Goal: Task Accomplishment & Management: Complete application form

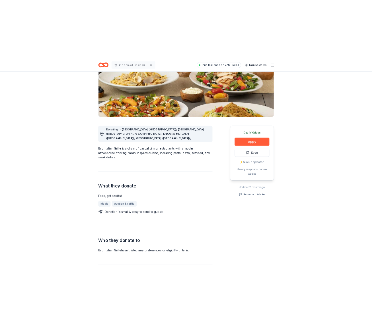
scroll to position [85, 0]
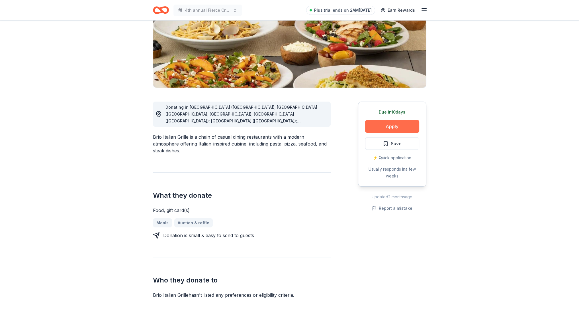
click at [385, 128] on button "Apply" at bounding box center [392, 126] width 54 height 13
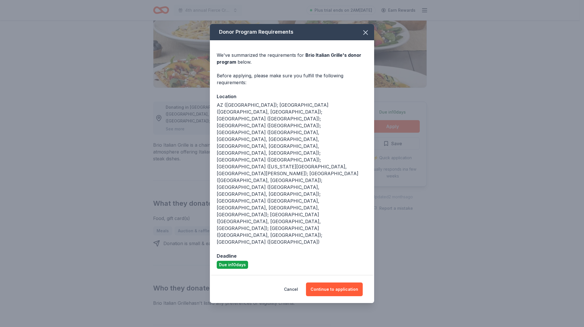
click at [370, 39] on span at bounding box center [365, 32] width 13 height 13
click at [370, 39] on button "button" at bounding box center [365, 32] width 13 height 13
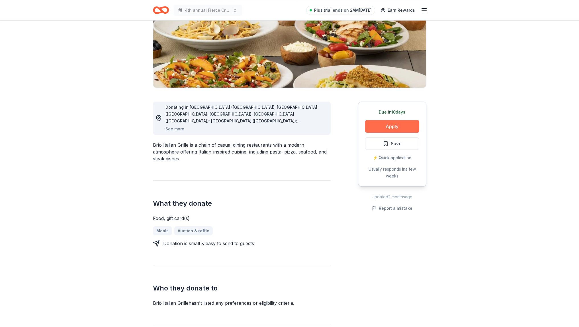
click at [385, 129] on button "Apply" at bounding box center [392, 126] width 54 height 13
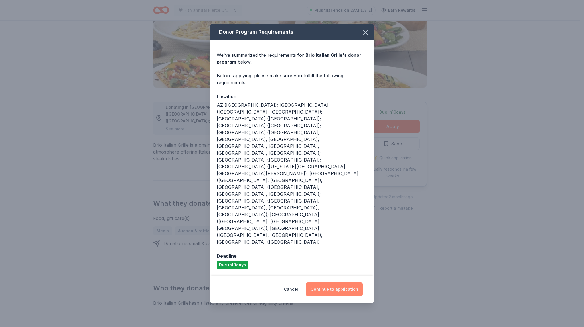
click at [325, 282] on button "Continue to application" at bounding box center [334, 289] width 57 height 14
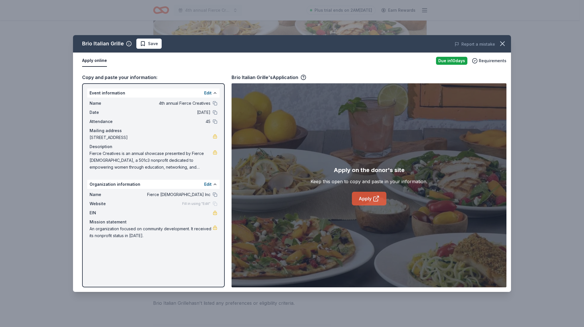
click at [364, 200] on link "Apply" at bounding box center [369, 198] width 34 height 14
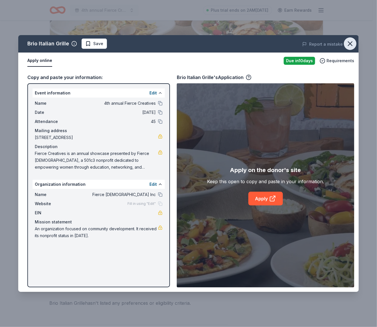
click at [350, 44] on icon "button" at bounding box center [350, 44] width 4 height 4
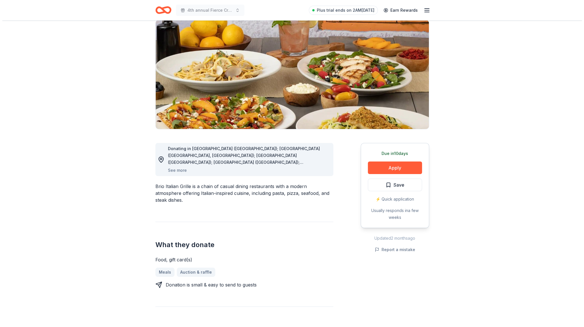
scroll to position [28, 0]
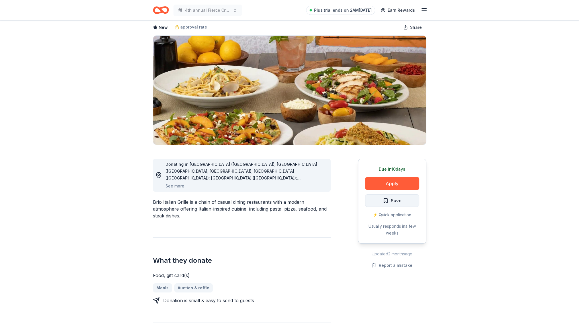
click at [393, 201] on span "Save" at bounding box center [396, 200] width 11 height 7
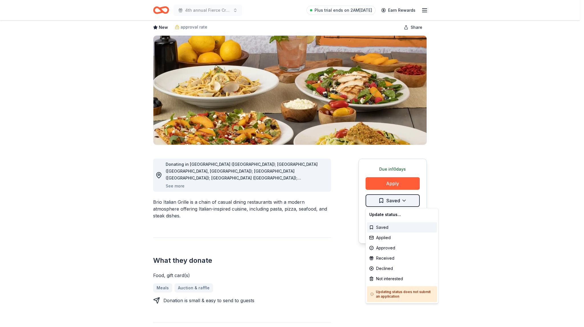
click at [393, 202] on html "4th annual Fierce Creatives Plus trial ends on 2AM, 8/12 Earn Rewards Due in 10…" at bounding box center [292, 135] width 584 height 327
click at [389, 240] on div "Applied" at bounding box center [402, 237] width 70 height 10
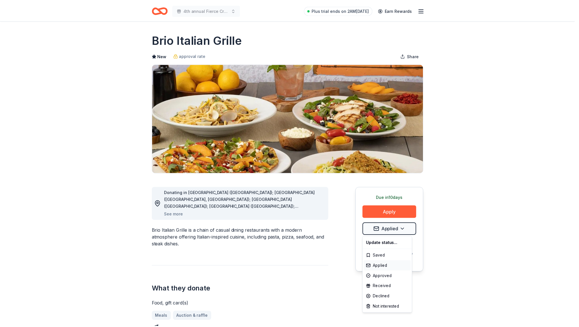
scroll to position [0, 0]
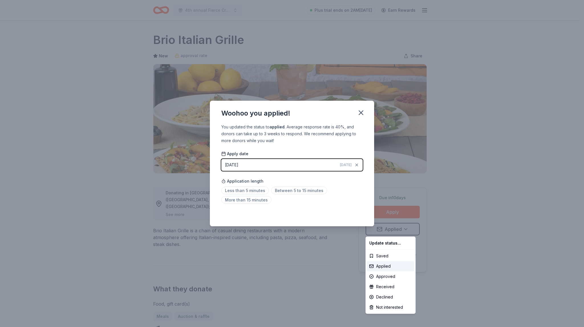
click at [424, 212] on html "4th annual Fierce Creatives Plus trial ends on 2AM, 8/12 Earn Rewards Due in 10…" at bounding box center [292, 163] width 584 height 327
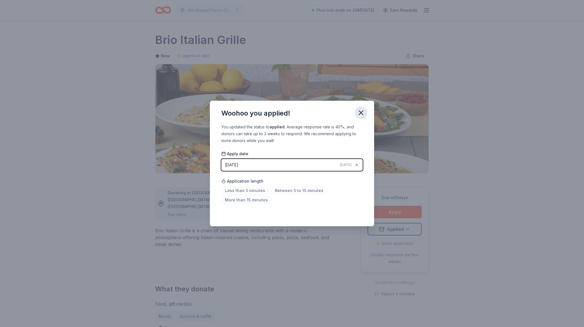
click at [364, 114] on icon "button" at bounding box center [361, 113] width 8 height 8
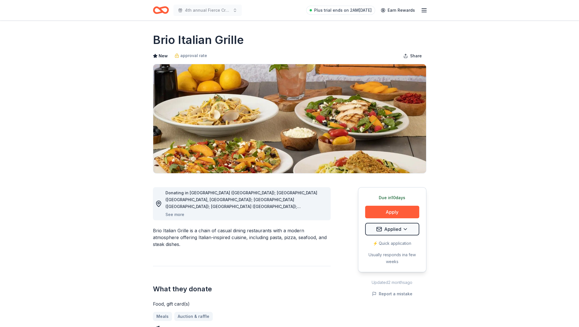
click at [425, 14] on div "Plus trial ends on 2AM, 8/12 Earn Rewards" at bounding box center [366, 9] width 121 height 13
click at [424, 13] on icon "button" at bounding box center [424, 10] width 7 height 7
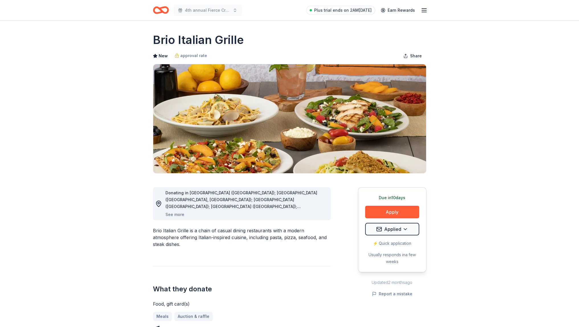
click at [160, 14] on icon "Home" at bounding box center [161, 9] width 16 height 13
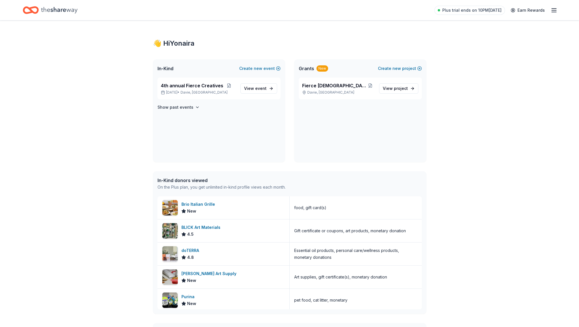
click at [164, 11] on div "Plus trial ends on 10PM, 8/11 Earn Rewards" at bounding box center [290, 9] width 534 height 13
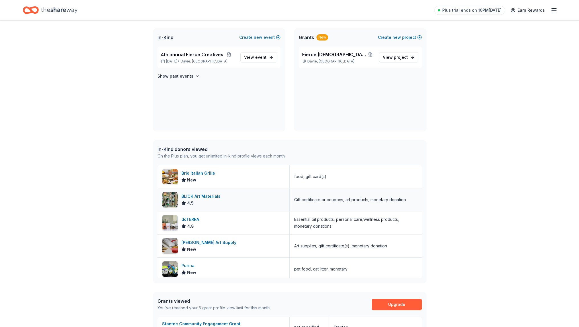
scroll to position [28, 0]
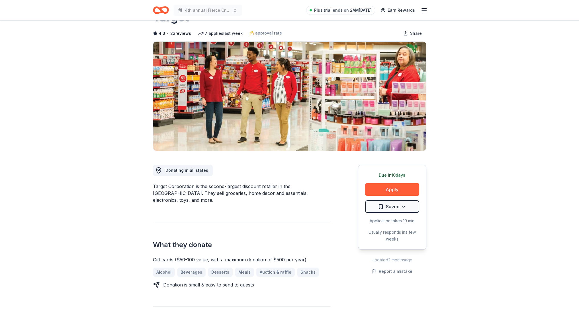
scroll to position [28, 0]
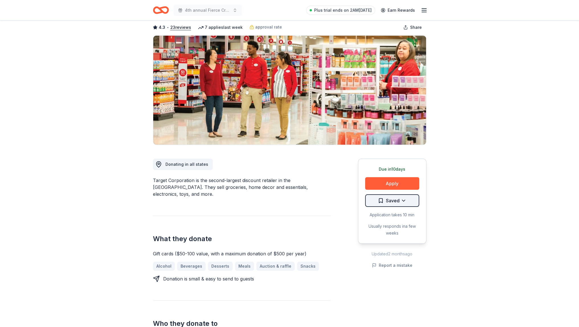
click at [390, 200] on html "4th annual Fierce Creatives Plus trial ends on 2AM[DATE] Earn Rewards Due [DATE…" at bounding box center [289, 135] width 579 height 327
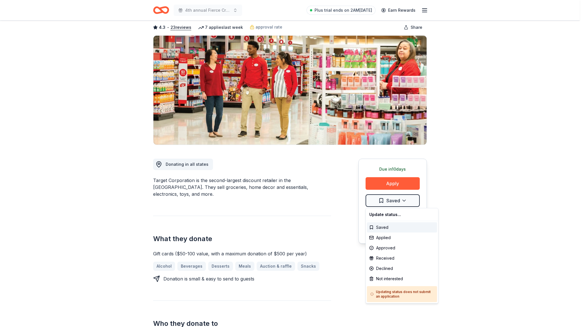
click at [386, 178] on html "4th annual Fierce Creatives Plus trial ends on 2AM[DATE] Earn Rewards Due [DATE…" at bounding box center [292, 135] width 584 height 327
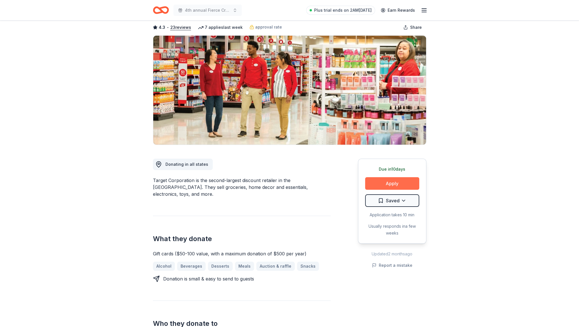
click at [385, 182] on button "Apply" at bounding box center [392, 183] width 54 height 13
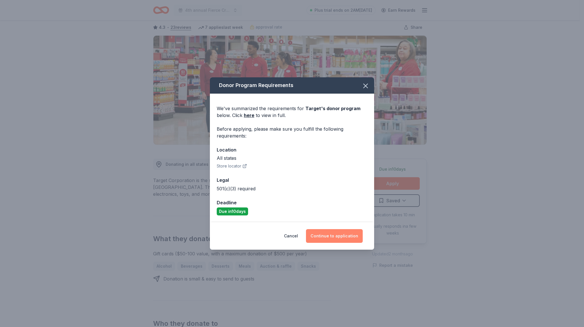
click at [327, 235] on button "Continue to application" at bounding box center [334, 236] width 57 height 14
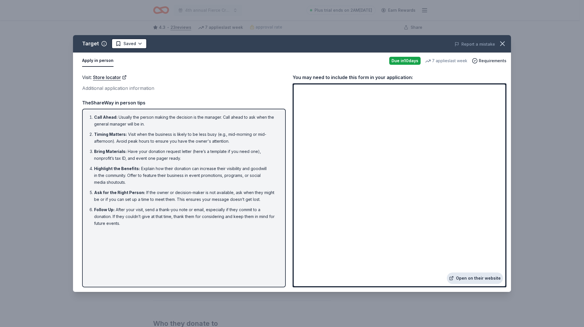
click at [473, 272] on link "Open on their website" at bounding box center [475, 277] width 56 height 11
click at [503, 44] on icon "button" at bounding box center [502, 44] width 8 height 8
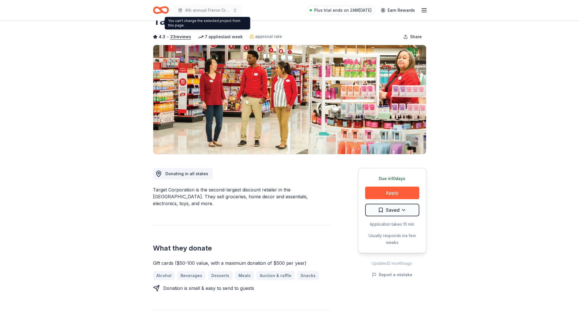
scroll to position [0, 0]
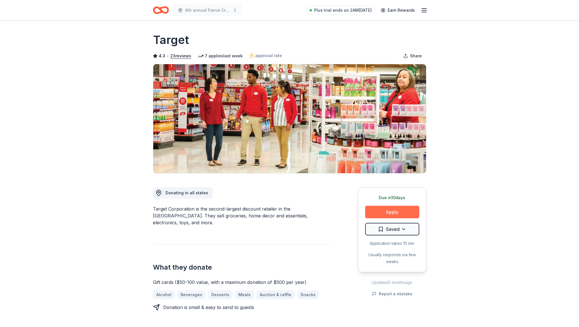
click at [386, 211] on button "Apply" at bounding box center [392, 211] width 54 height 13
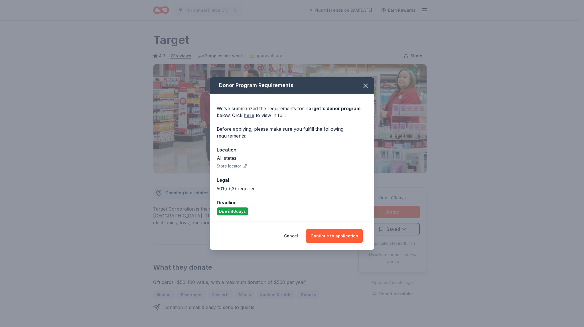
click at [250, 117] on link "here" at bounding box center [249, 115] width 11 height 7
click at [337, 231] on button "Continue to application" at bounding box center [334, 236] width 57 height 14
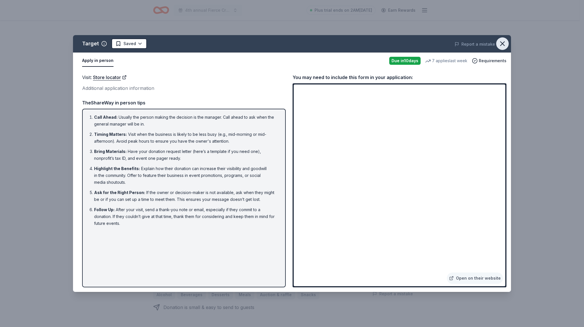
click at [506, 42] on button "button" at bounding box center [502, 43] width 13 height 13
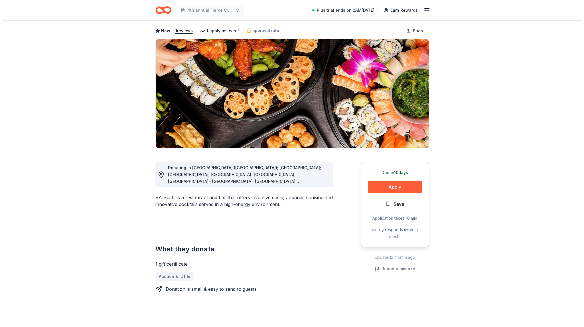
scroll to position [28, 0]
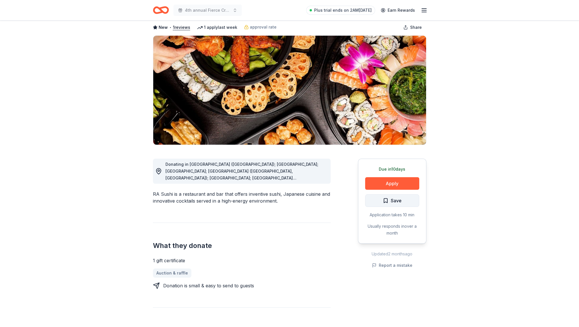
click at [381, 195] on button "Save" at bounding box center [392, 200] width 54 height 13
click at [381, 184] on button "Apply" at bounding box center [392, 183] width 54 height 13
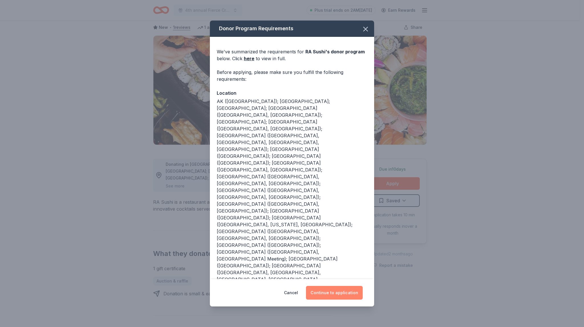
click at [338, 286] on button "Continue to application" at bounding box center [334, 293] width 57 height 14
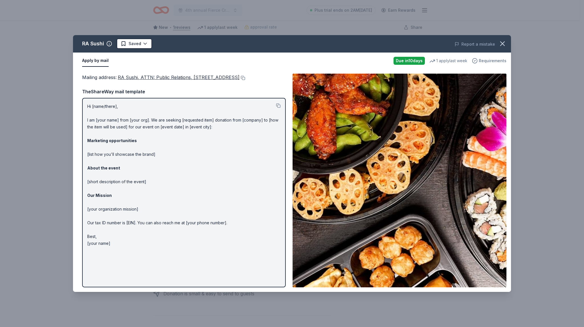
click at [487, 60] on span "Requirements" at bounding box center [492, 60] width 28 height 7
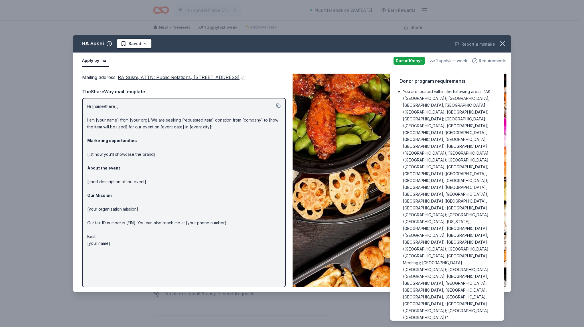
click at [487, 60] on span "Requirements" at bounding box center [492, 60] width 28 height 7
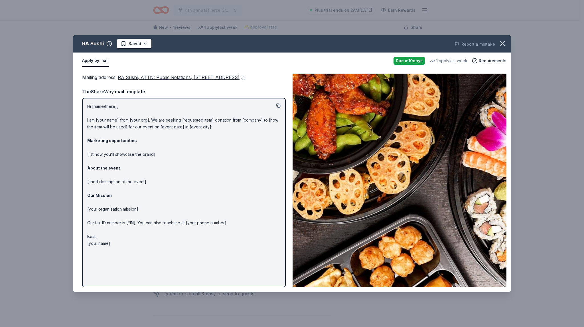
click at [279, 108] on button at bounding box center [278, 105] width 5 height 5
click at [146, 77] on span "RA Sushi, ATTN: Public Relations, 21500 Biscayne Boulevard, Suite 900, Aventura…" at bounding box center [179, 77] width 122 height 6
click at [239, 80] on button at bounding box center [242, 78] width 6 height 5
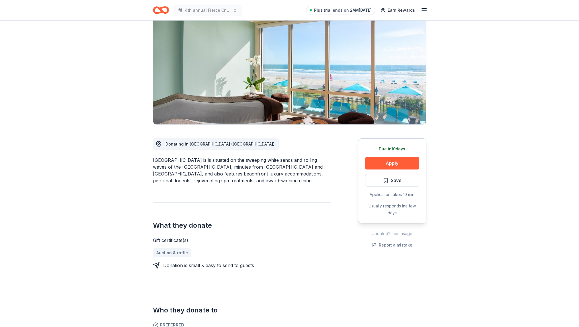
scroll to position [57, 0]
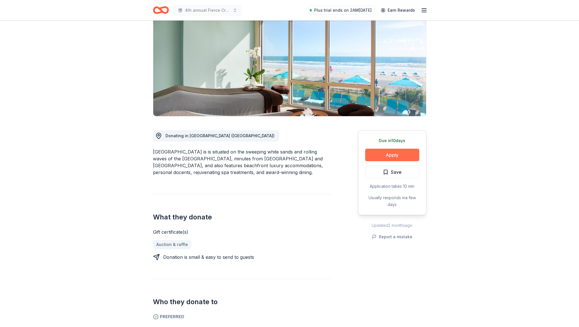
click at [400, 156] on button "Apply" at bounding box center [392, 154] width 54 height 13
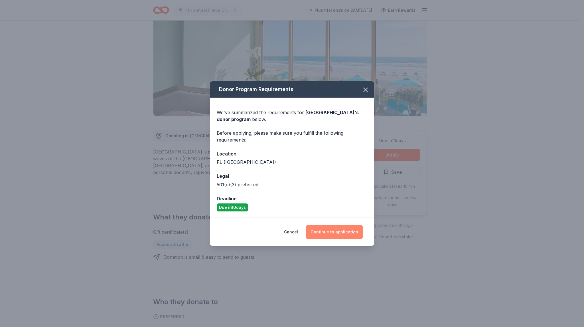
click at [331, 233] on button "Continue to application" at bounding box center [334, 232] width 57 height 14
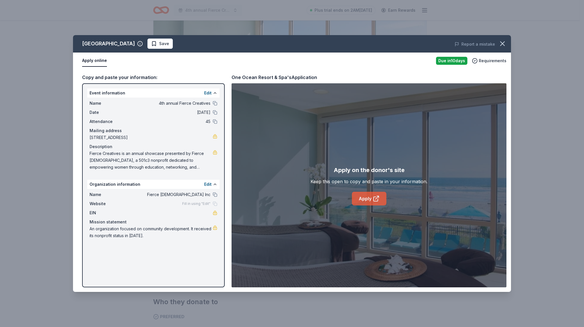
click at [360, 197] on link "Apply" at bounding box center [369, 198] width 34 height 14
click at [496, 40] on span at bounding box center [502, 43] width 13 height 13
click at [502, 44] on icon "button" at bounding box center [502, 44] width 4 height 4
